Goal: Answer question/provide support

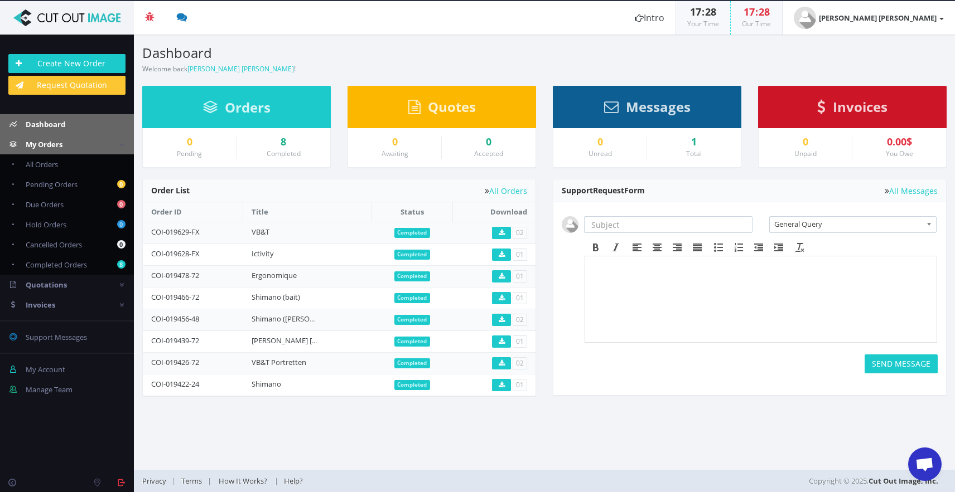
click at [88, 124] on link "Dashboard" at bounding box center [67, 124] width 134 height 20
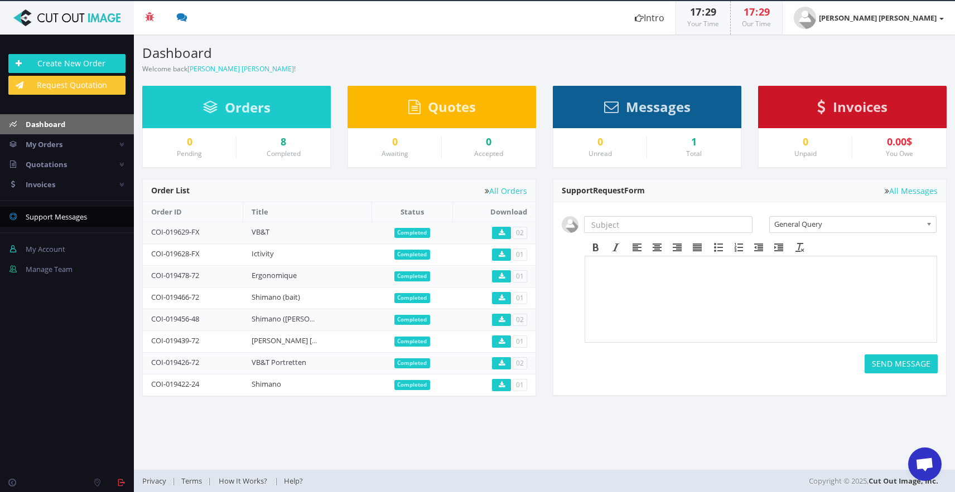
click at [48, 217] on span "Support Messages" at bounding box center [56, 217] width 61 height 10
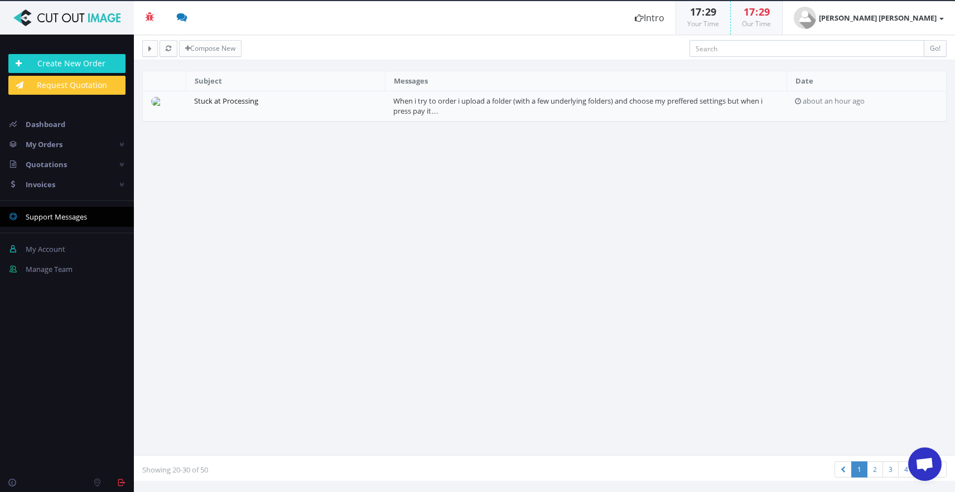
click at [211, 104] on link "Stuck at Processing" at bounding box center [226, 101] width 64 height 10
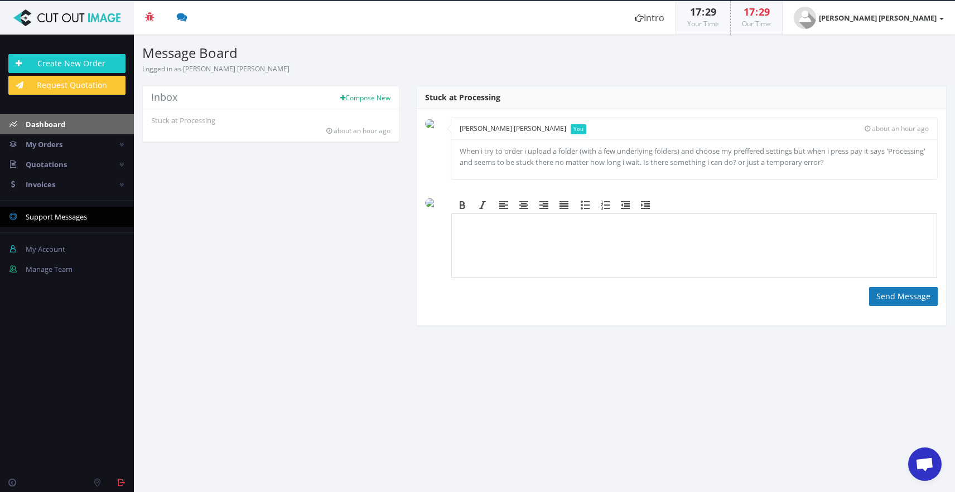
click at [89, 123] on link "Dashboard" at bounding box center [67, 124] width 134 height 20
